Goal: Information Seeking & Learning: Understand process/instructions

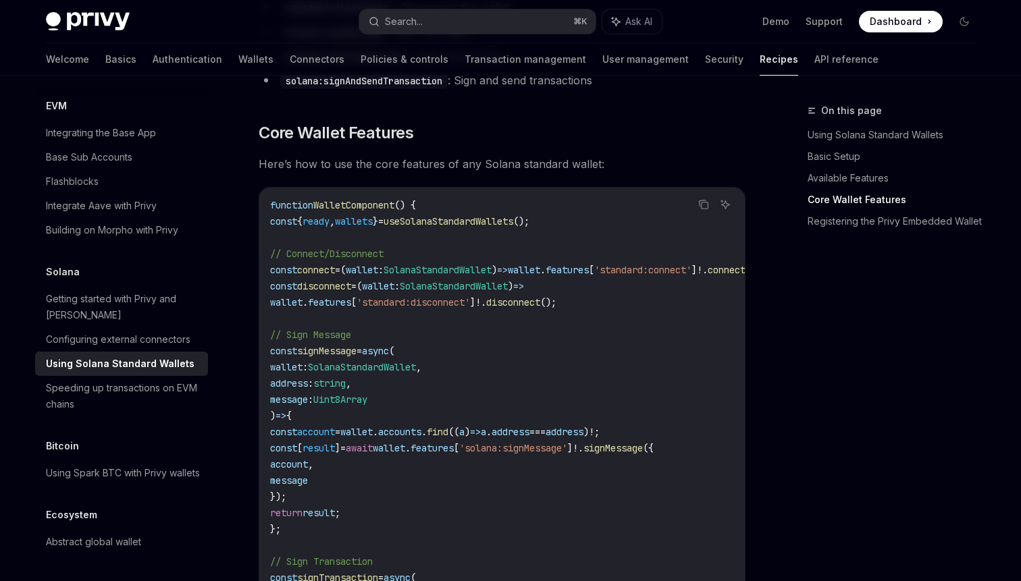
scroll to position [674, 0]
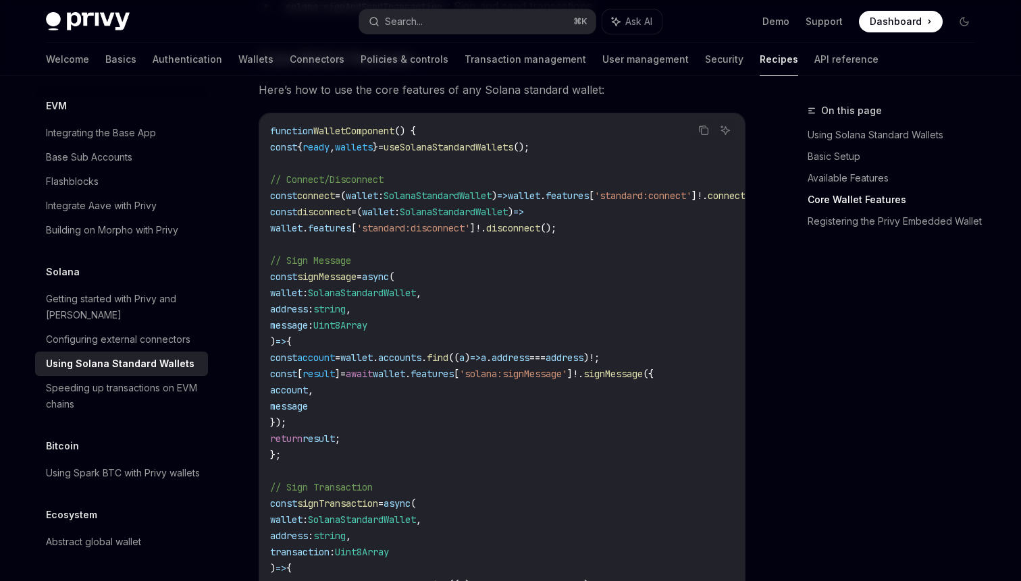
click at [463, 151] on span "useSolanaStandardWallets" at bounding box center [449, 147] width 130 height 12
click at [488, 214] on span "SolanaStandardWallet" at bounding box center [454, 212] width 108 height 12
click at [592, 163] on code "function WalletComponent () { const { ready , wallets } = useSolanaStandardWall…" at bounding box center [532, 536] width 524 height 827
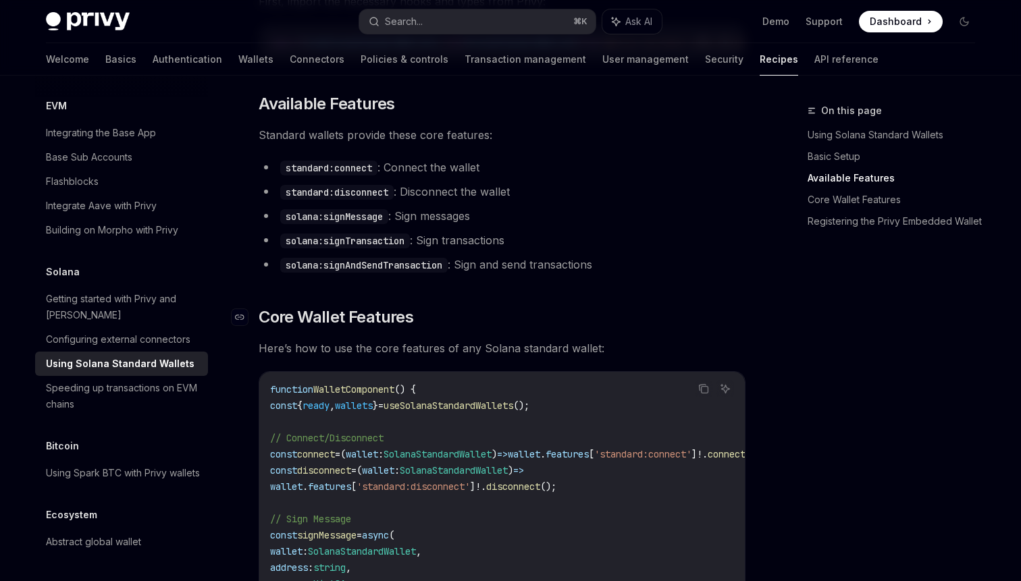
scroll to position [512, 0]
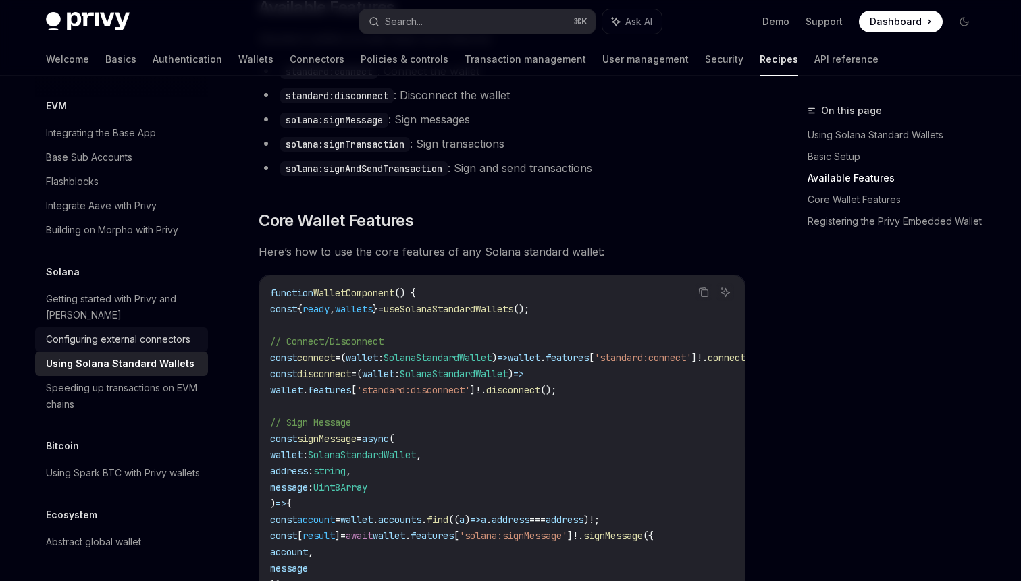
click at [114, 332] on div "Configuring external connectors" at bounding box center [118, 340] width 145 height 16
type textarea "*"
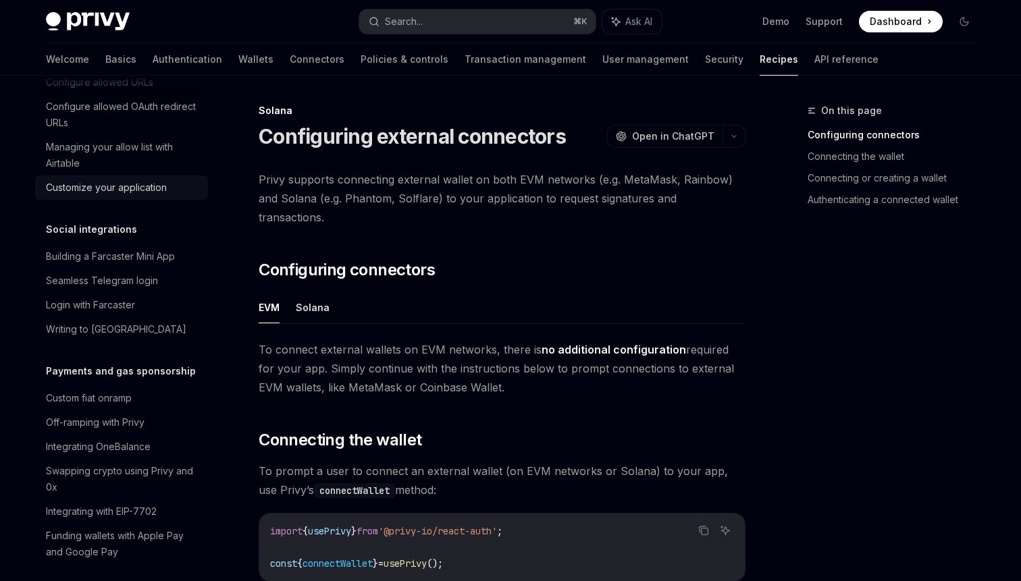
scroll to position [884, 0]
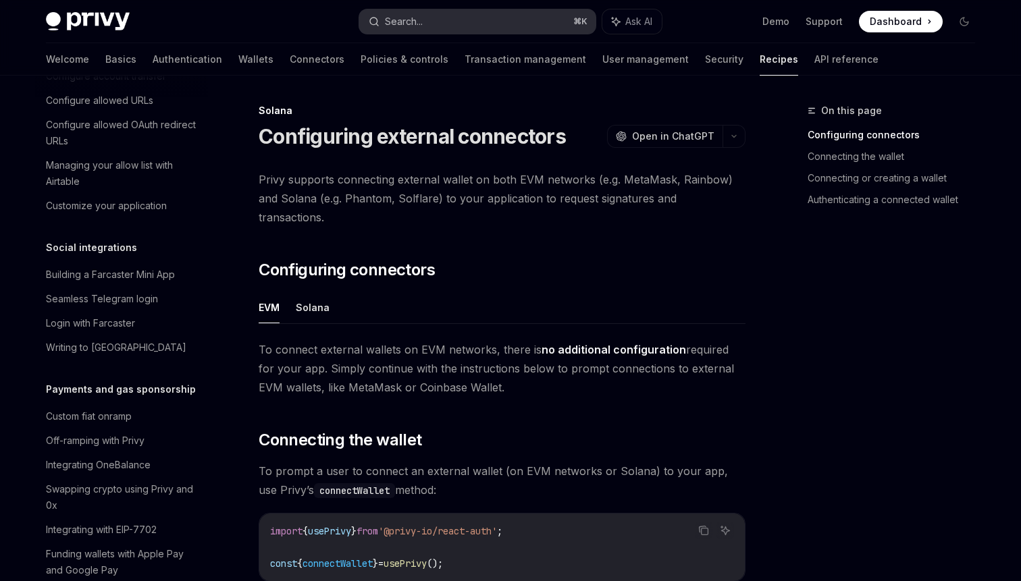
click at [432, 16] on button "Search... ⌘ K" at bounding box center [477, 21] width 236 height 24
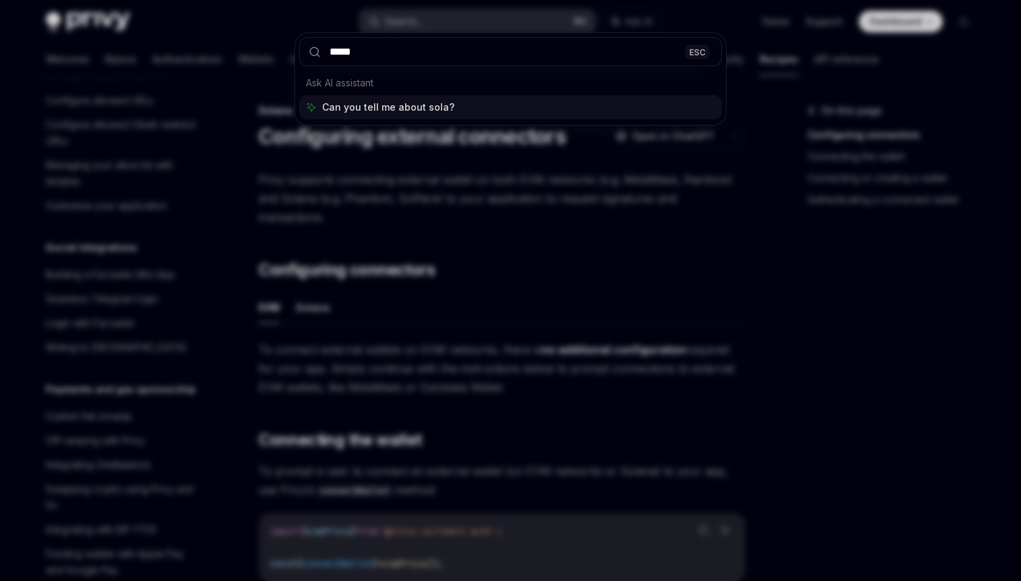
type input "******"
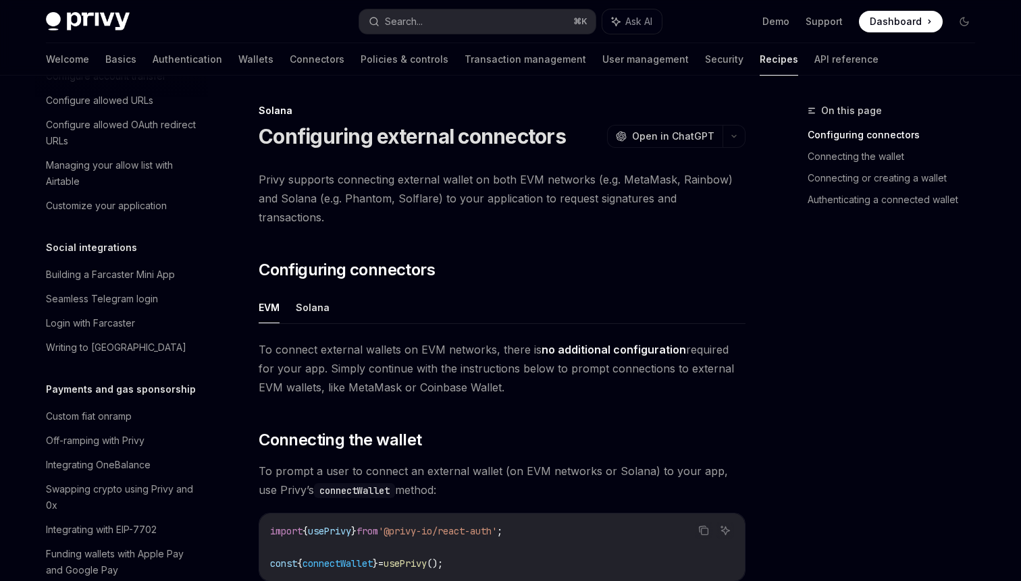
type textarea "*"
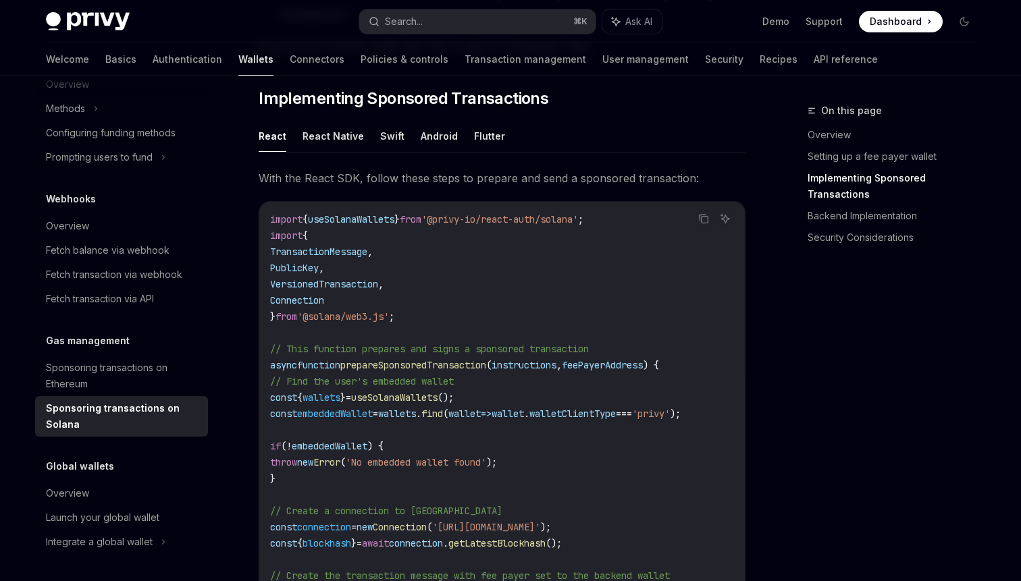
scroll to position [1035, 0]
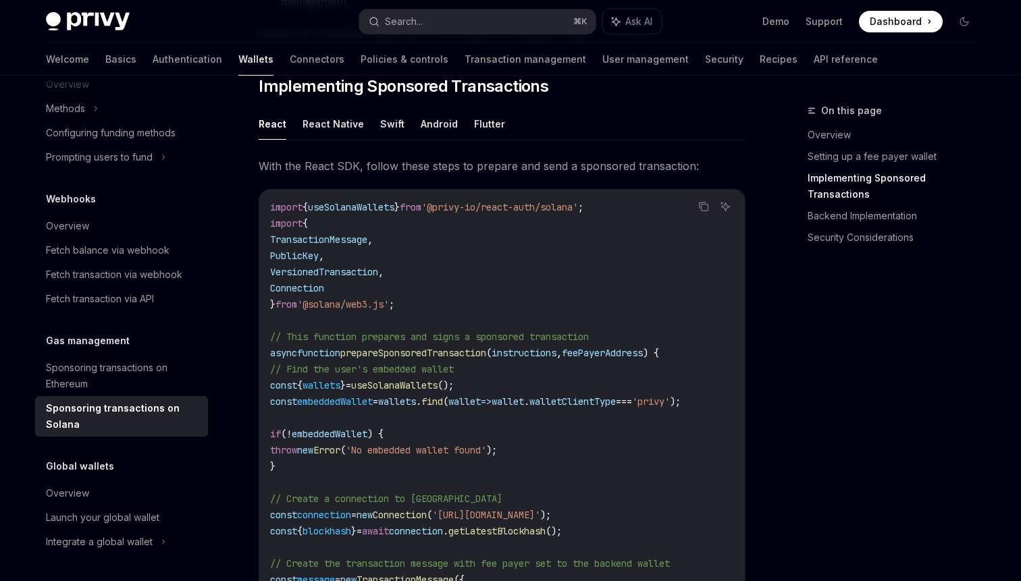
click at [357, 210] on span "useSolanaWallets" at bounding box center [351, 207] width 86 height 12
copy span "useSolanaWallets"
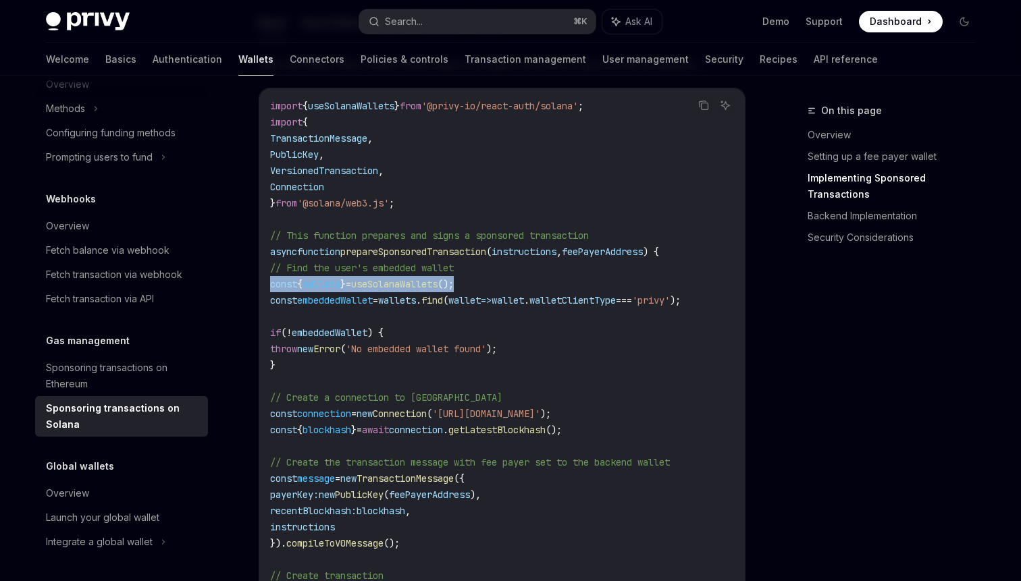
drag, startPoint x: 525, startPoint y: 284, endPoint x: 267, endPoint y: 285, distance: 258.0
copy span "const { wallets } = useSolanaWallets ();"
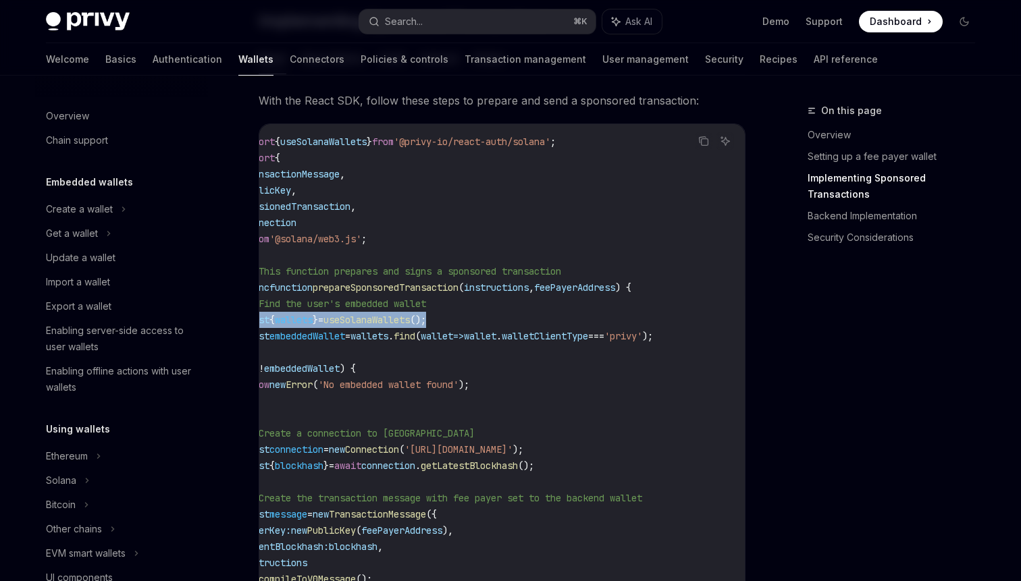
scroll to position [0, 0]
